Goal: Entertainment & Leisure: Consume media (video, audio)

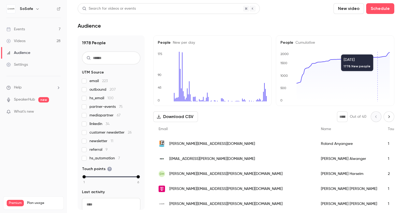
click at [29, 29] on link "Events 7" at bounding box center [33, 29] width 67 height 12
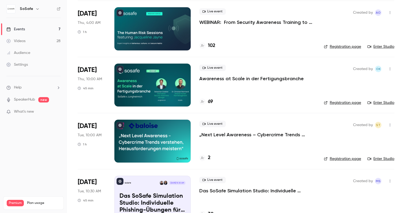
scroll to position [97, 0]
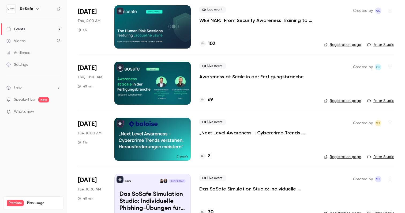
click at [211, 98] on h4 "69" at bounding box center [210, 99] width 5 height 7
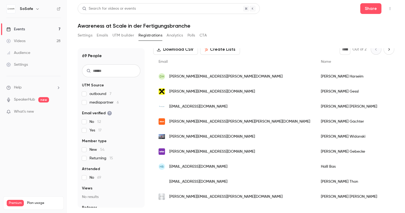
scroll to position [31, 0]
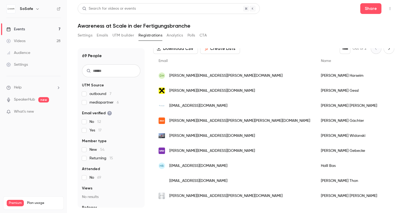
click at [23, 38] on div "Videos" at bounding box center [15, 40] width 19 height 5
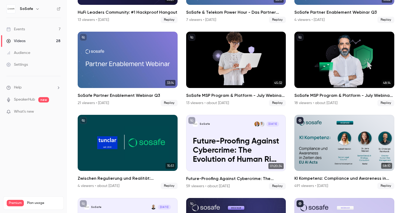
scroll to position [242, 0]
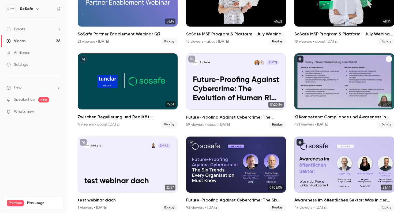
click at [320, 72] on div "KI Kompetenz: Compliance und Awareness in Zeiten des EU AI Acts" at bounding box center [344, 81] width 100 height 56
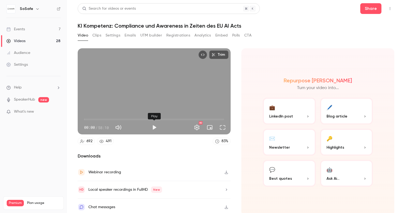
click at [154, 129] on button "Play" at bounding box center [154, 127] width 11 height 11
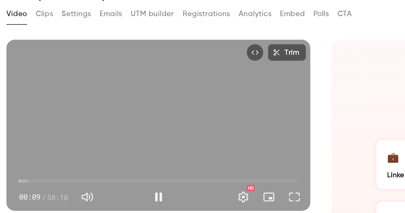
scroll to position [3, 0]
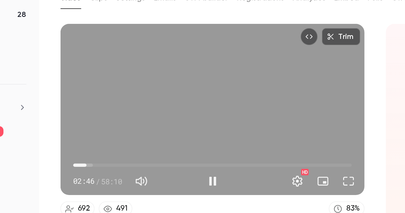
click at [91, 117] on span "02:46" at bounding box center [91, 117] width 2 height 2
click at [92, 117] on span "02:47" at bounding box center [91, 117] width 2 height 2
click at [95, 117] on span "03:20" at bounding box center [154, 116] width 140 height 9
click at [96, 117] on span "04:48" at bounding box center [96, 117] width 2 height 2
click at [102, 116] on span "07:33" at bounding box center [154, 116] width 140 height 9
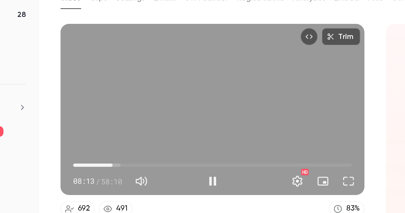
click at [105, 116] on span "08:13" at bounding box center [104, 117] width 2 height 2
click at [107, 116] on span "09:27" at bounding box center [107, 117] width 2 height 2
click at [108, 117] on span "09:53" at bounding box center [108, 117] width 2 height 2
click at [109, 117] on span "09:54" at bounding box center [108, 117] width 2 height 2
click at [112, 117] on span "11:40" at bounding box center [154, 116] width 140 height 9
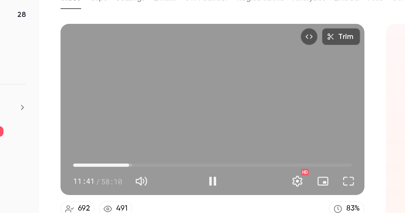
click at [113, 117] on span "11:41" at bounding box center [112, 117] width 2 height 2
click at [119, 117] on span "12:34" at bounding box center [154, 116] width 140 height 9
click at [123, 117] on span "14:21" at bounding box center [154, 116] width 140 height 9
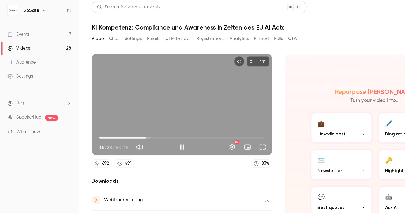
click at [128, 116] on span "16:28" at bounding box center [154, 116] width 140 height 9
click at [134, 114] on span "18:20" at bounding box center [154, 116] width 140 height 9
click at [140, 115] on span "23:21" at bounding box center [154, 116] width 140 height 9
click at [150, 115] on span "27:21" at bounding box center [154, 116] width 140 height 9
click at [182, 117] on span "27:53" at bounding box center [154, 116] width 140 height 9
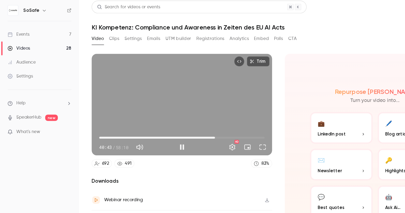
click at [193, 115] on span "40:43" at bounding box center [154, 116] width 140 height 9
click at [201, 115] on span "45:03" at bounding box center [154, 116] width 140 height 9
click at [206, 116] on span "50:29" at bounding box center [154, 116] width 140 height 9
click at [215, 116] on span "50:29" at bounding box center [154, 116] width 140 height 9
click at [220, 116] on span "56:36" at bounding box center [154, 116] width 140 height 9
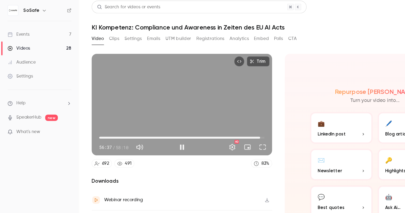
click at [145, 94] on div "Trim 56:37 56:37 / 58:10 HD" at bounding box center [154, 89] width 153 height 86
type input "******"
